Goal: Task Accomplishment & Management: Use online tool/utility

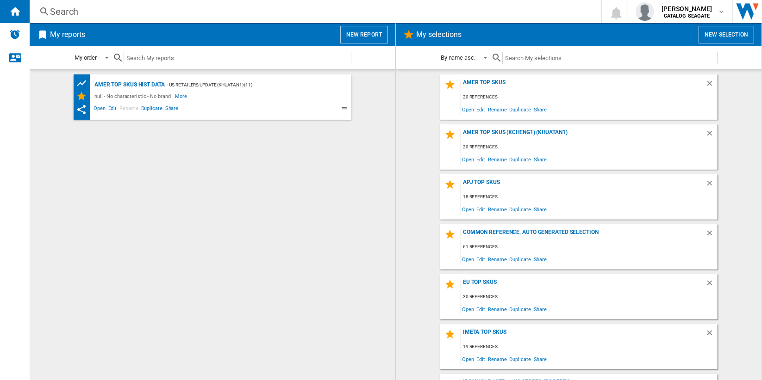
click at [361, 33] on button "New report" at bounding box center [364, 35] width 48 height 18
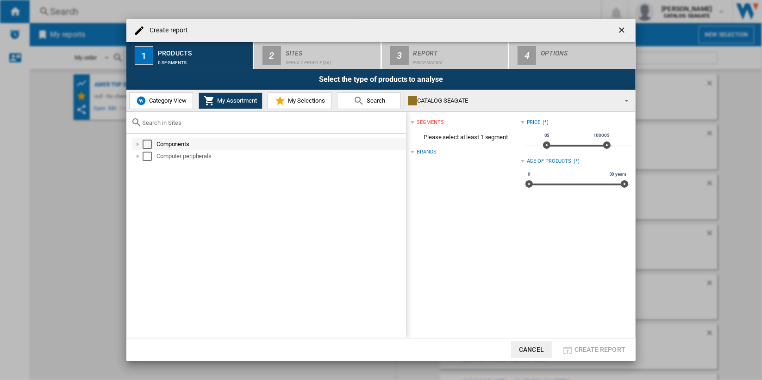
click at [147, 145] on div "Select" at bounding box center [146, 144] width 9 height 9
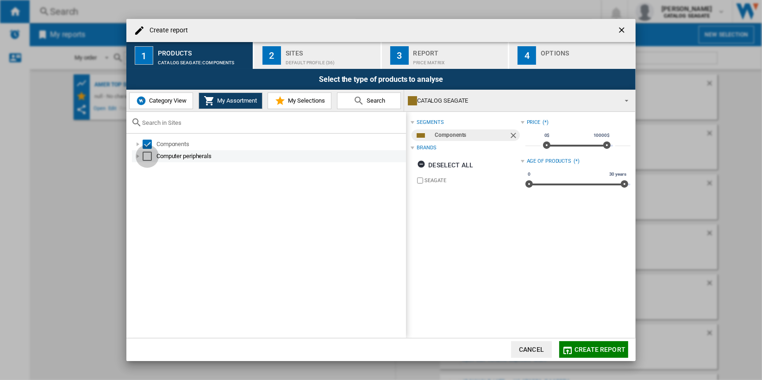
click at [148, 159] on div "Select" at bounding box center [146, 156] width 9 height 9
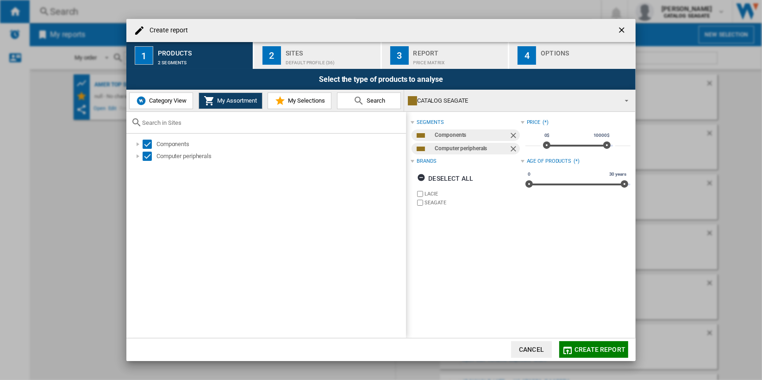
click at [329, 56] on div "Default profile (36)" at bounding box center [330, 61] width 91 height 10
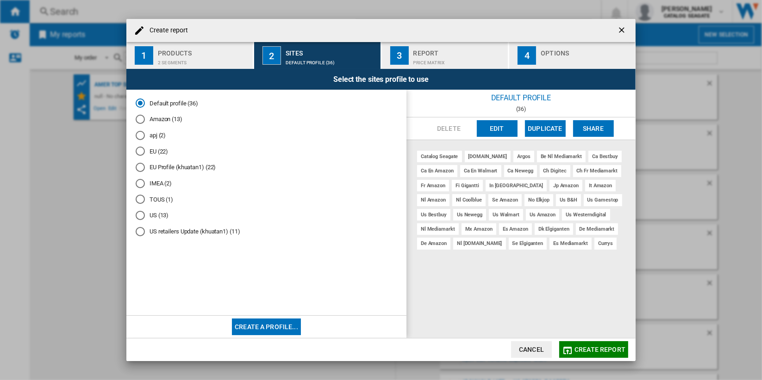
click at [171, 118] on md-radio-button "Amazon (13)" at bounding box center [266, 119] width 261 height 9
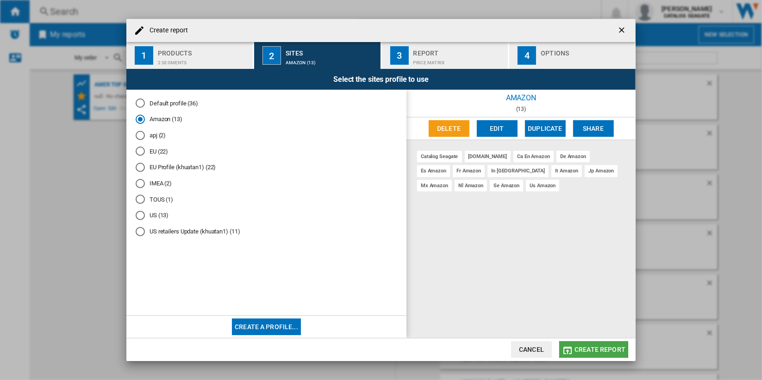
click at [584, 346] on span "Create report" at bounding box center [599, 349] width 51 height 7
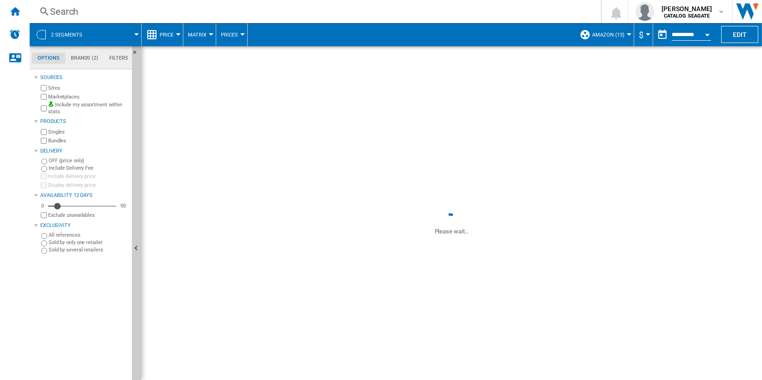
click at [175, 33] on button "Price" at bounding box center [169, 34] width 19 height 23
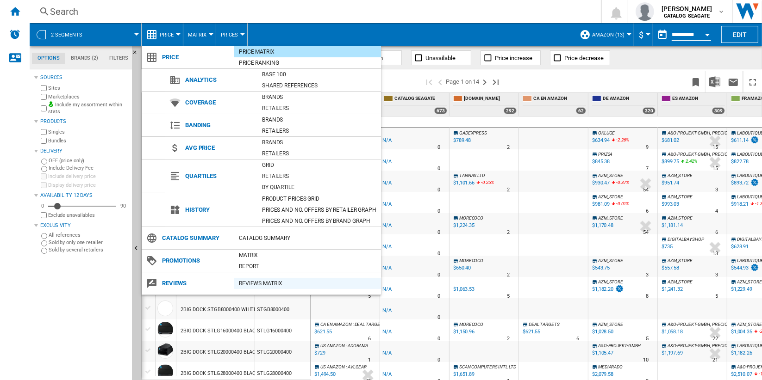
click at [293, 279] on div "REVIEWS Matrix" at bounding box center [307, 283] width 147 height 9
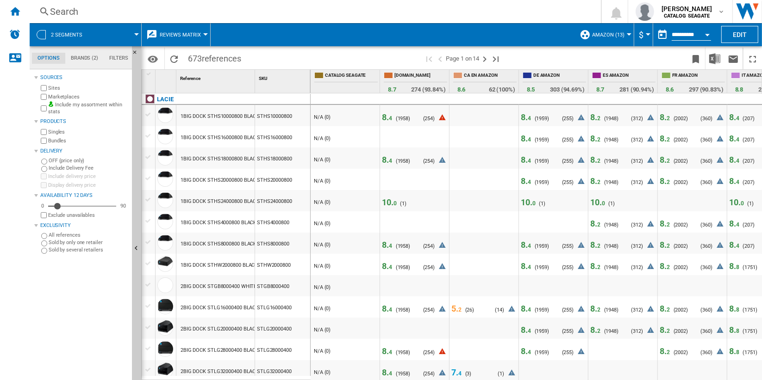
click at [389, 116] on span "4" at bounding box center [390, 118] width 3 height 6
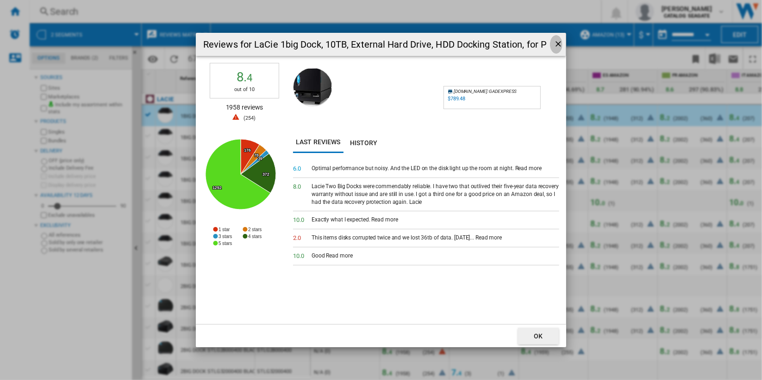
click at [556, 42] on ng-md-icon "getI18NText('BUTTONS.CLOSE_DIALOG')" at bounding box center [558, 44] width 11 height 11
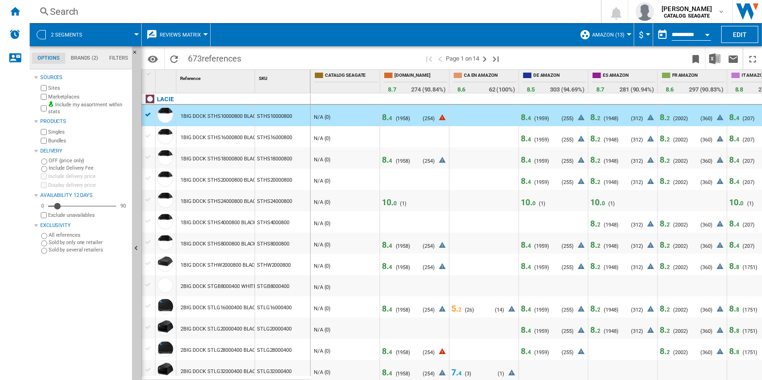
click at [527, 136] on span "4" at bounding box center [528, 139] width 3 height 6
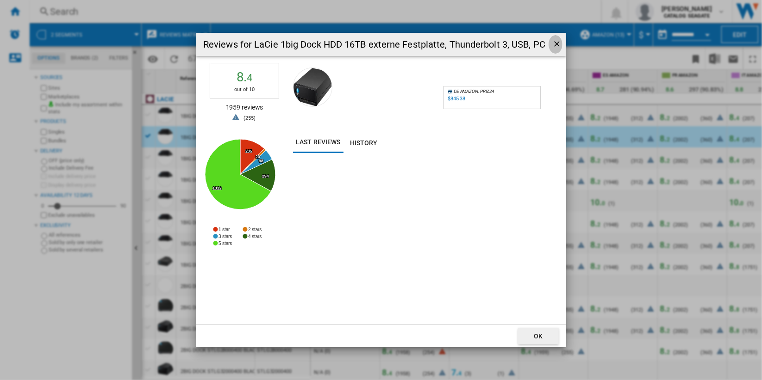
click at [553, 41] on ng-md-icon "getI18NText('BUTTONS.CLOSE_DIALOG')" at bounding box center [557, 44] width 11 height 11
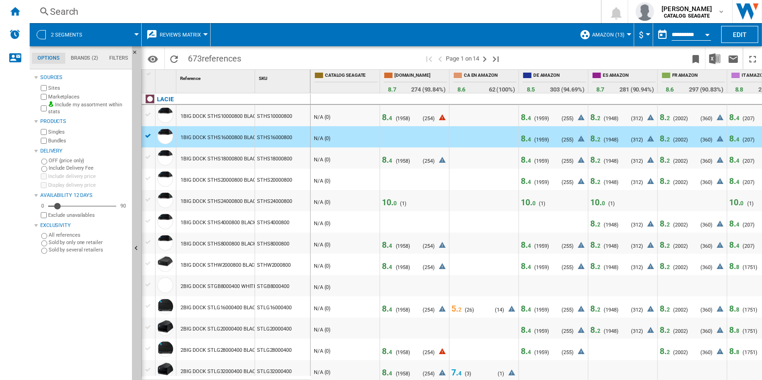
click at [597, 116] on span "2" at bounding box center [598, 118] width 3 height 6
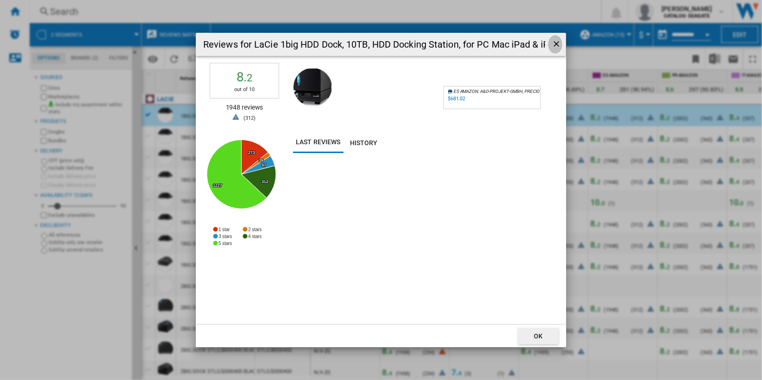
click at [555, 44] on ng-md-icon "getI18NText('BUTTONS.CLOSE_DIALOG')" at bounding box center [556, 44] width 11 height 11
